Goal: Transaction & Acquisition: Purchase product/service

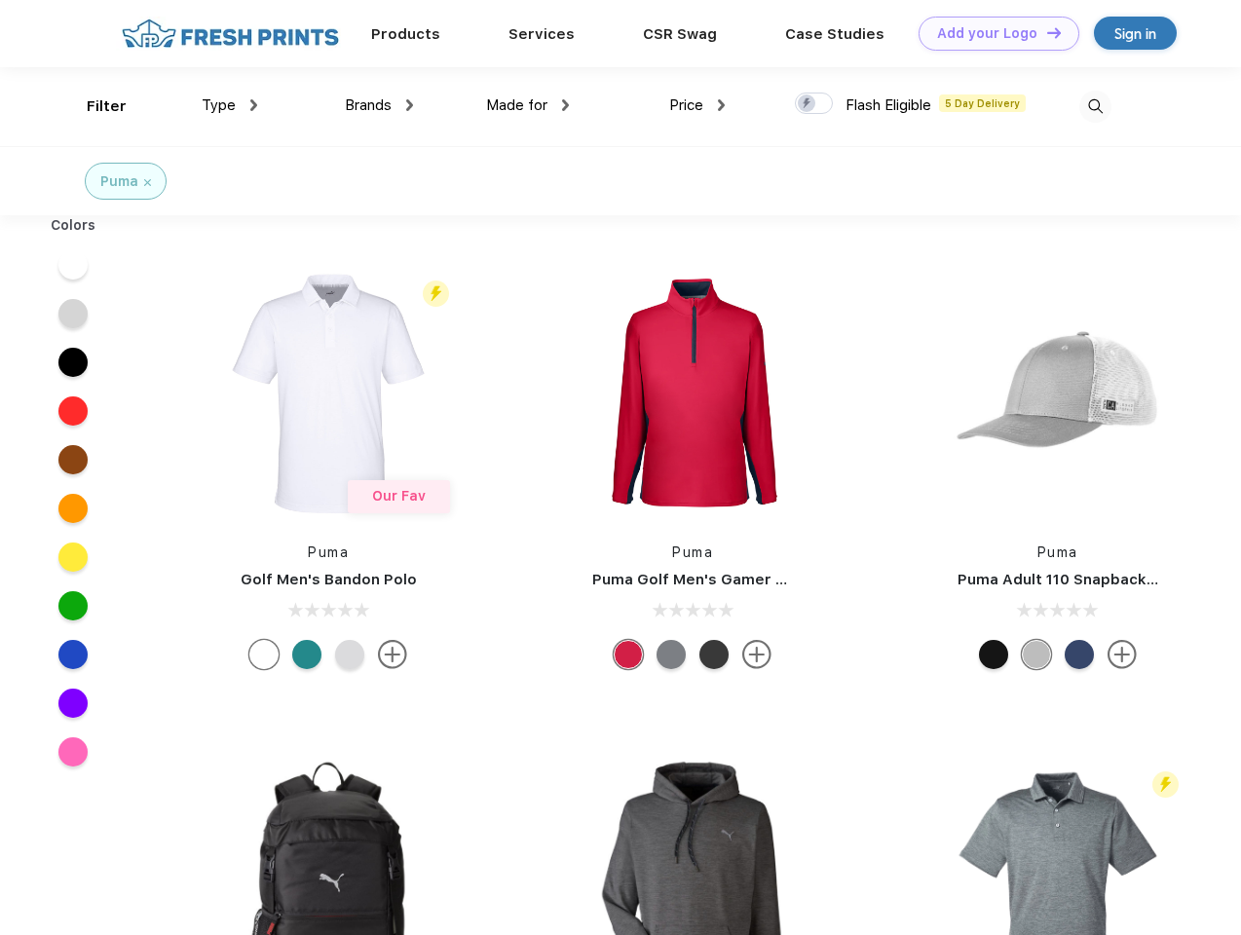
click at [992, 33] on link "Add your Logo Design Tool" at bounding box center [999, 34] width 161 height 34
click at [0, 0] on div "Design Tool" at bounding box center [0, 0] width 0 height 0
click at [1046, 32] on link "Add your Logo Design Tool" at bounding box center [999, 34] width 161 height 34
click at [94, 106] on div "Filter" at bounding box center [107, 106] width 40 height 22
click at [230, 105] on span "Type" at bounding box center [219, 105] width 34 height 18
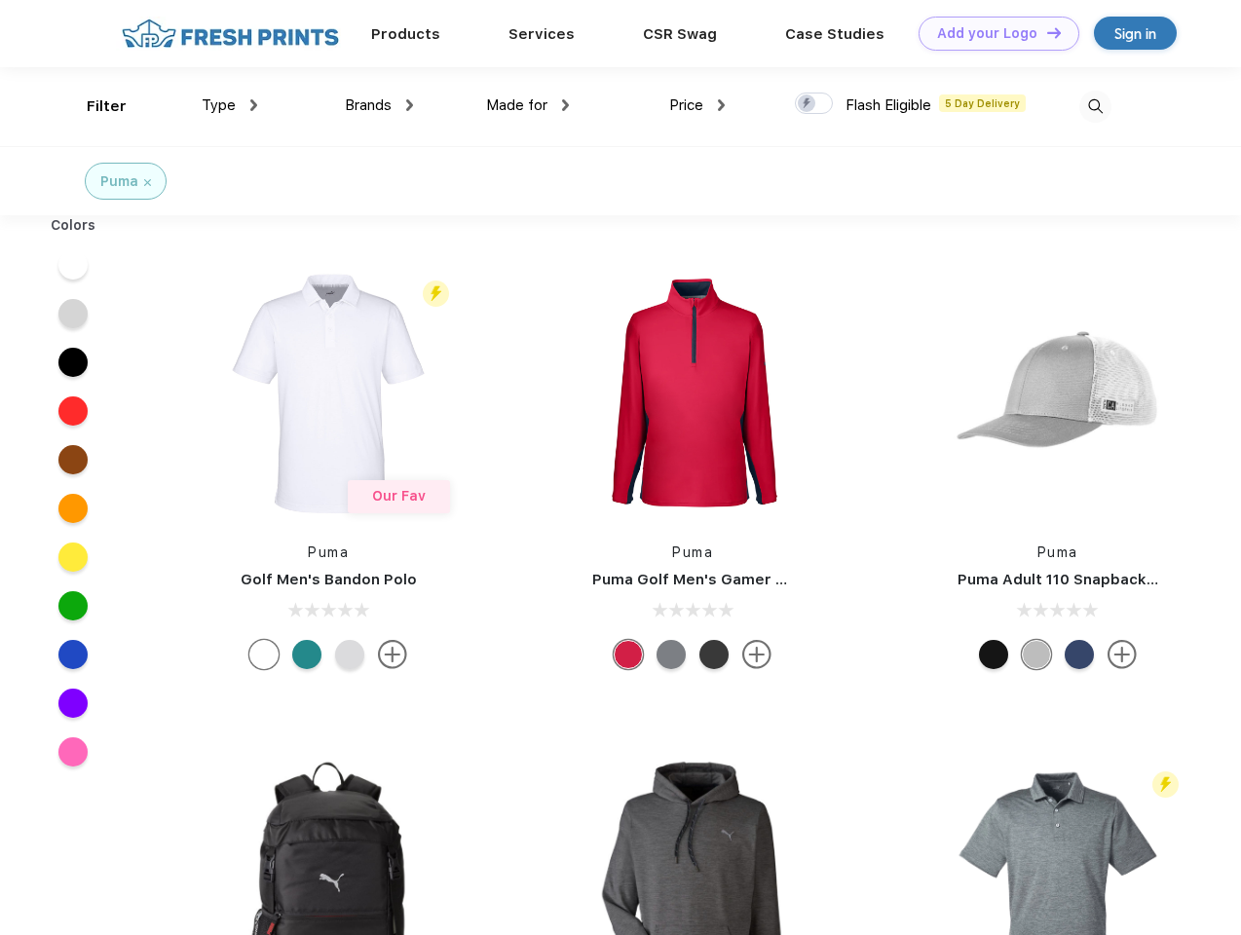
click at [379, 105] on span "Brands" at bounding box center [368, 105] width 47 height 18
click at [528, 105] on span "Made for" at bounding box center [516, 105] width 61 height 18
click at [698, 105] on span "Price" at bounding box center [686, 105] width 34 height 18
click at [815, 104] on div at bounding box center [814, 103] width 38 height 21
click at [808, 104] on input "checkbox" at bounding box center [801, 98] width 13 height 13
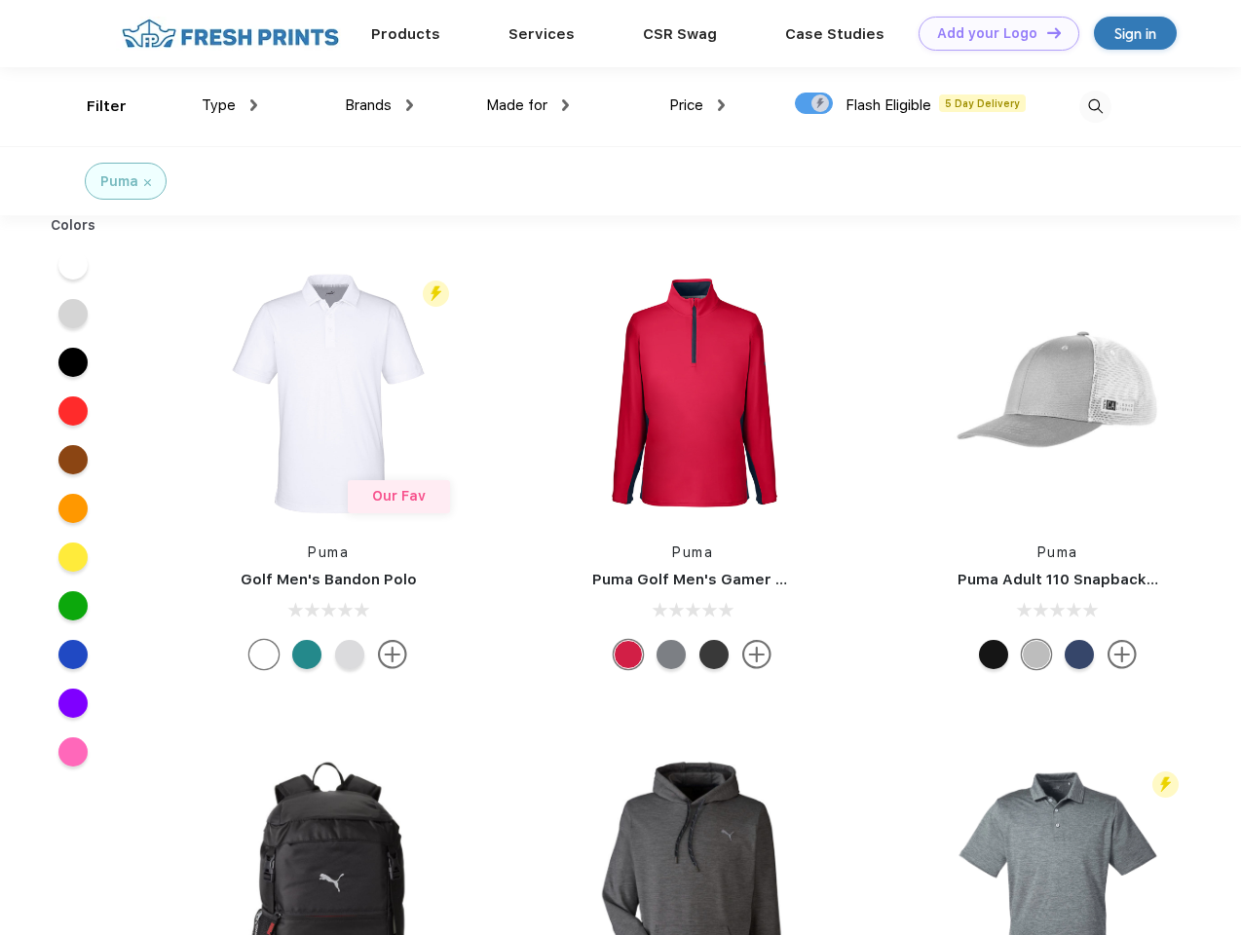
click at [1095, 106] on img at bounding box center [1096, 107] width 32 height 32
